Goal: Task Accomplishment & Management: Complete application form

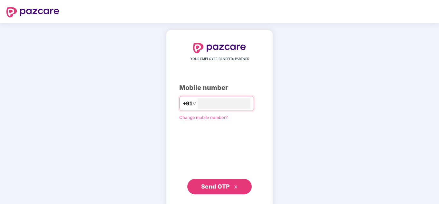
type input "**********"
click at [241, 190] on button "Send OTP" at bounding box center [219, 186] width 64 height 15
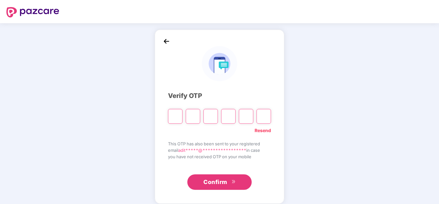
type input "*"
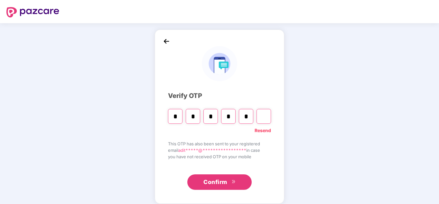
type input "*"
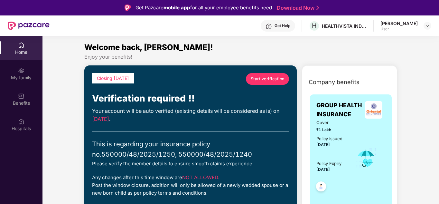
click at [274, 79] on span "Start verification" at bounding box center [268, 79] width 34 height 6
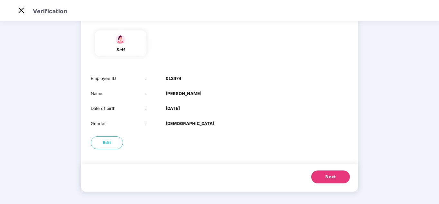
scroll to position [51, 0]
click at [329, 177] on span "Next" at bounding box center [331, 176] width 10 height 6
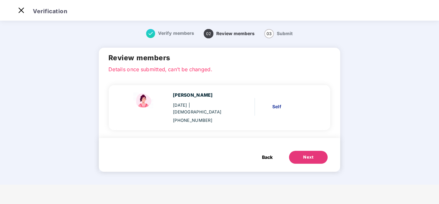
scroll to position [0, 0]
click at [323, 152] on button "Next" at bounding box center [308, 157] width 39 height 13
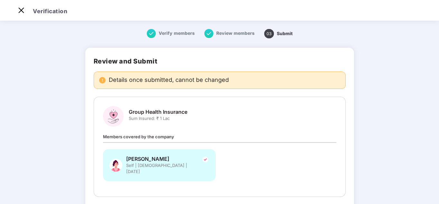
scroll to position [15, 0]
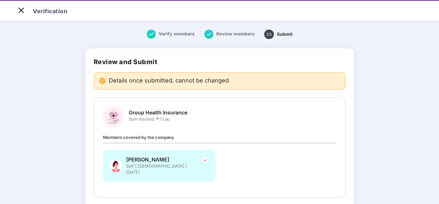
click at [374, 144] on div "Verify members Review members 03 Submit Review and Submit Details once submitte…" at bounding box center [219, 190] width 323 height 334
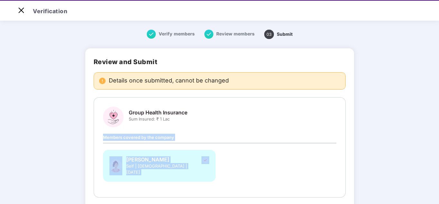
drag, startPoint x: 374, startPoint y: 144, endPoint x: 434, endPoint y: 127, distance: 62.9
click at [434, 127] on main "Verify members Review members 03 Submit Review and Submit Details once submitte…" at bounding box center [219, 188] width 439 height 337
click at [377, 163] on div "Verify members Review members 03 Submit Review and Submit Details once submitte…" at bounding box center [219, 190] width 323 height 334
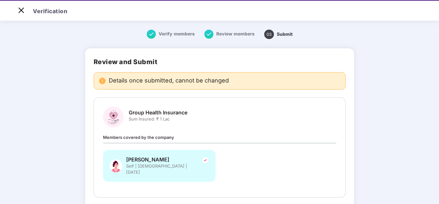
scroll to position [15, 0]
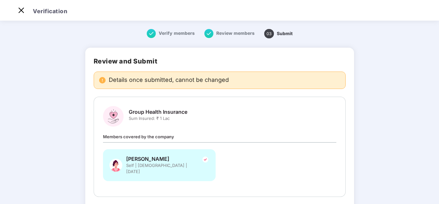
click at [421, 175] on main "Verify members Review members 03 Submit Review and Submit Details once submitte…" at bounding box center [219, 187] width 439 height 337
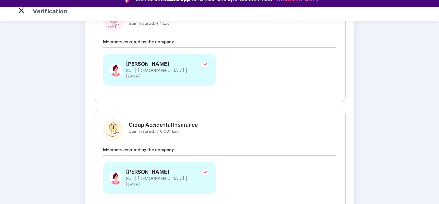
scroll to position [140, 0]
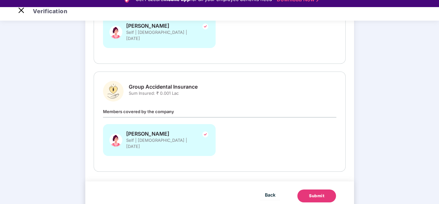
click at [317, 189] on button "Submit" at bounding box center [317, 195] width 39 height 13
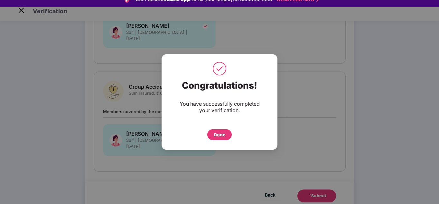
click at [223, 137] on div "Done" at bounding box center [220, 134] width 12 height 7
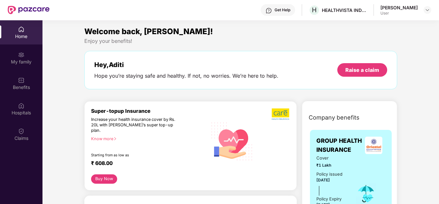
scroll to position [36, 0]
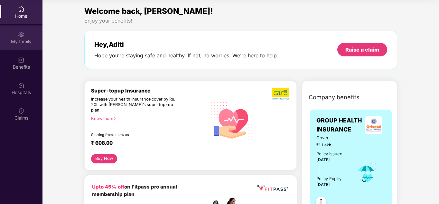
click at [23, 41] on div "My family" at bounding box center [21, 41] width 43 height 6
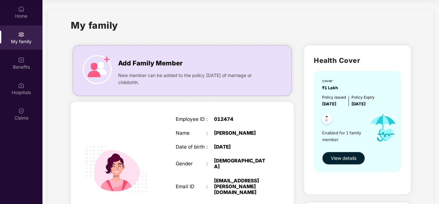
click at [339, 155] on span "View details" at bounding box center [343, 158] width 25 height 7
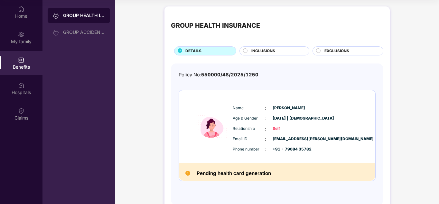
click at [276, 51] on div "INCLUSIONS" at bounding box center [277, 51] width 58 height 7
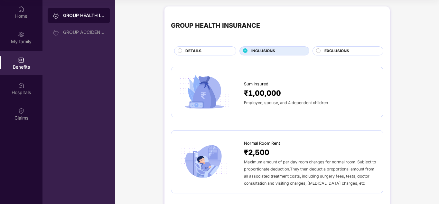
click at [354, 50] on div "EXCLUSIONS" at bounding box center [350, 51] width 59 height 7
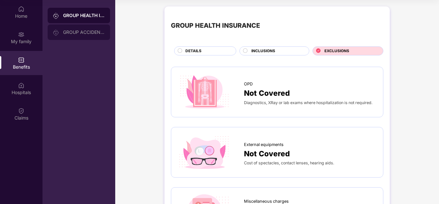
click at [80, 32] on div "GROUP ACCIDENTAL INSURANCE" at bounding box center [84, 32] width 42 height 5
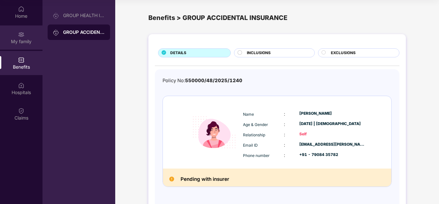
click at [25, 32] on div "My family" at bounding box center [21, 37] width 43 height 24
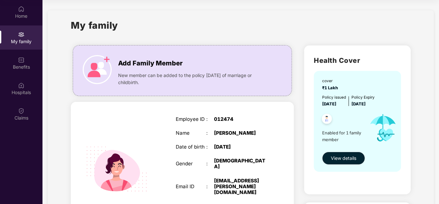
click at [327, 118] on img at bounding box center [327, 120] width 16 height 16
click at [90, 63] on img at bounding box center [97, 69] width 29 height 29
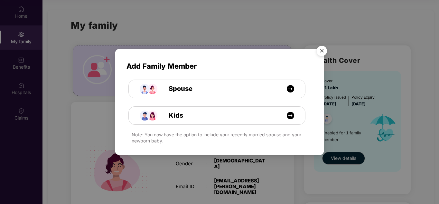
click at [324, 51] on img "Close" at bounding box center [322, 52] width 18 height 18
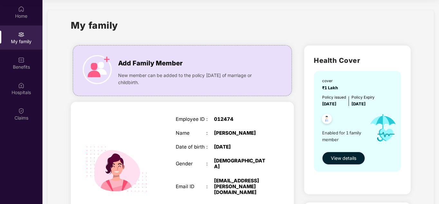
scroll to position [173, 0]
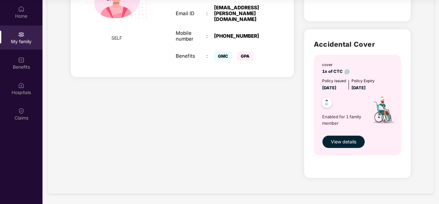
click at [351, 144] on span "View details" at bounding box center [343, 141] width 25 height 7
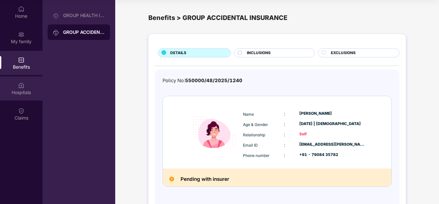
click at [18, 86] on img at bounding box center [21, 85] width 6 height 6
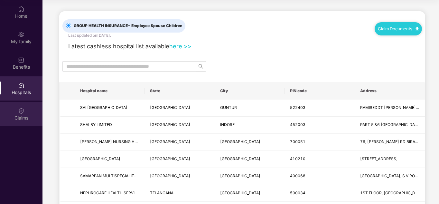
click at [21, 112] on img at bounding box center [21, 111] width 6 height 6
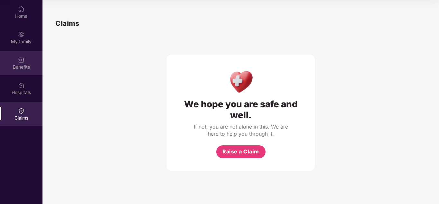
click at [23, 57] on img at bounding box center [21, 60] width 6 height 6
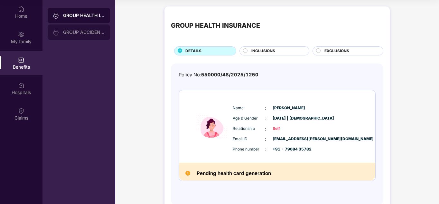
click at [75, 34] on div "GROUP ACCIDENTAL INSURANCE" at bounding box center [84, 32] width 42 height 5
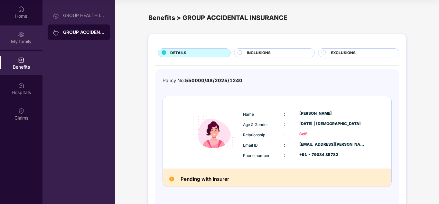
click at [23, 34] on img at bounding box center [21, 34] width 6 height 6
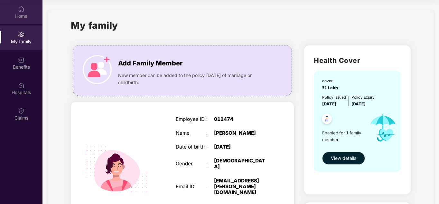
click at [22, 11] on img at bounding box center [21, 9] width 6 height 6
